Goal: Task Accomplishment & Management: Manage account settings

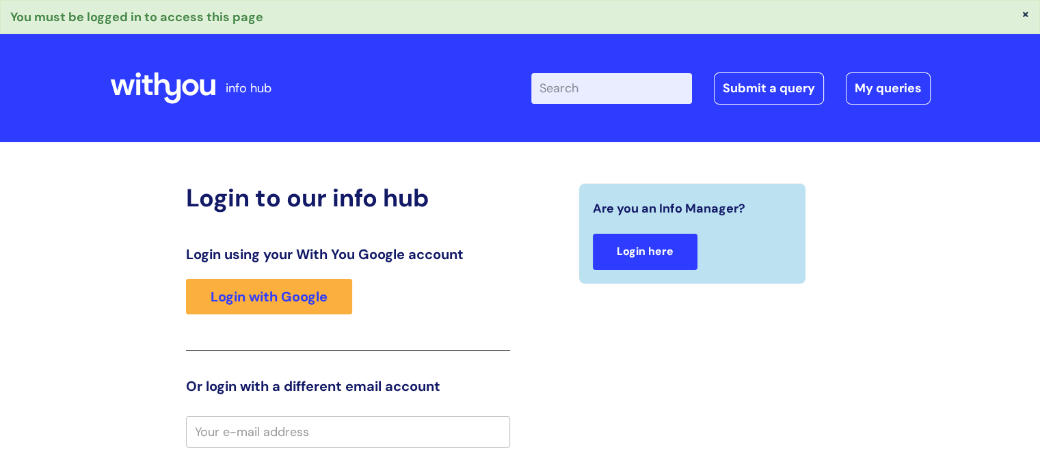
click at [654, 261] on link "Login here" at bounding box center [645, 252] width 105 height 36
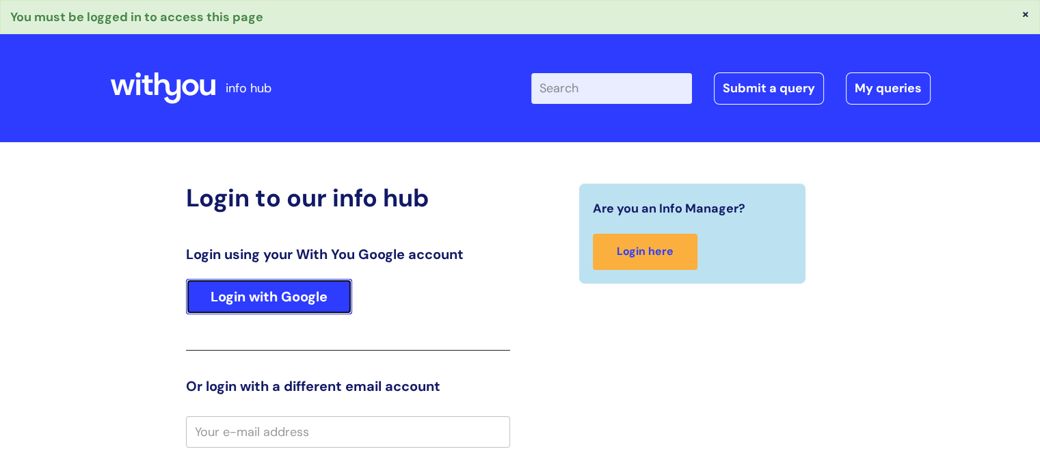
click at [276, 295] on link "Login with Google" at bounding box center [269, 297] width 166 height 36
click at [293, 281] on link "Login with Google" at bounding box center [269, 297] width 166 height 36
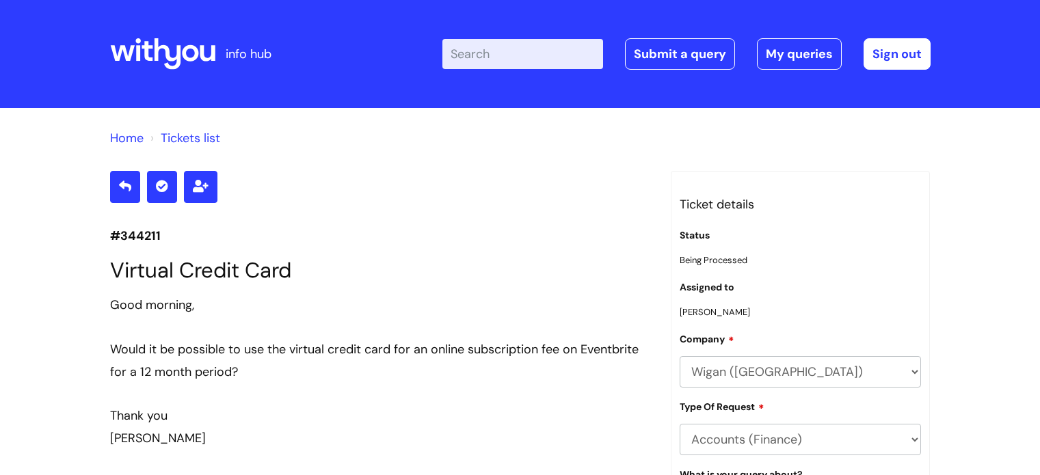
scroll to position [2394, 0]
